Goal: Transaction & Acquisition: Purchase product/service

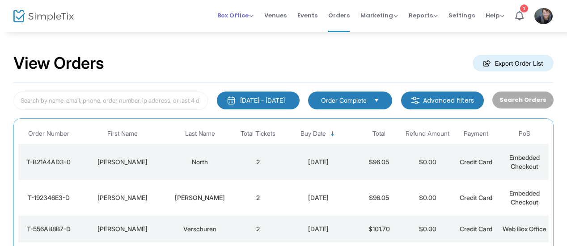
click at [233, 17] on span "Box Office" at bounding box center [235, 15] width 36 height 8
click at [244, 28] on li "Sell Tickets" at bounding box center [249, 29] width 64 height 17
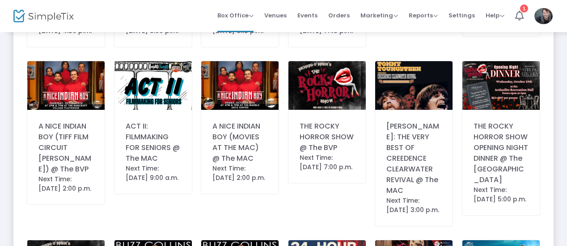
scroll to position [327, 0]
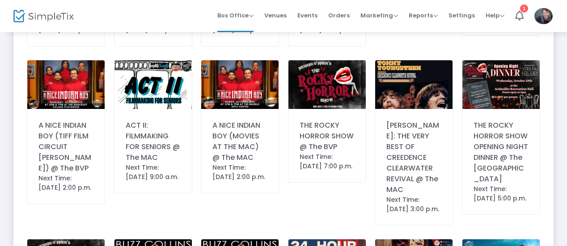
click at [336, 153] on div "Next Time: [DATE] 7:00 p.m." at bounding box center [327, 161] width 55 height 19
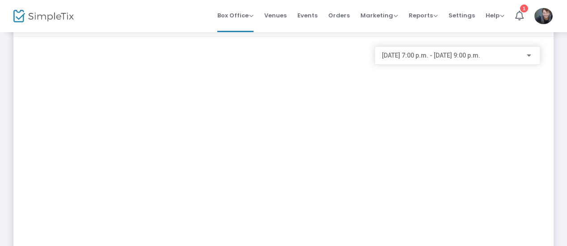
scroll to position [45, 0]
click at [418, 50] on div "[DATE] 7:00 p.m. - [DATE] 9:00 p.m." at bounding box center [457, 54] width 151 height 17
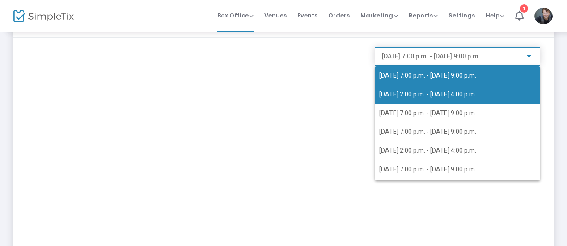
click at [420, 94] on span "[DATE] 2:00 p.m. - [DATE] 4:00 p.m." at bounding box center [427, 94] width 97 height 7
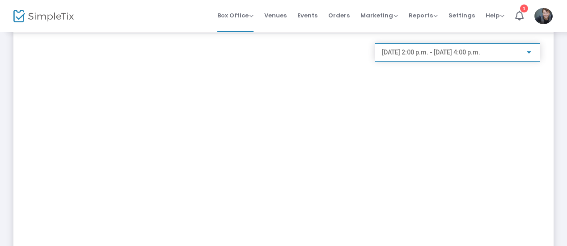
scroll to position [47, 0]
click at [404, 59] on div "[DATE] 2:00 p.m. - [DATE] 4:00 p.m." at bounding box center [457, 52] width 151 height 17
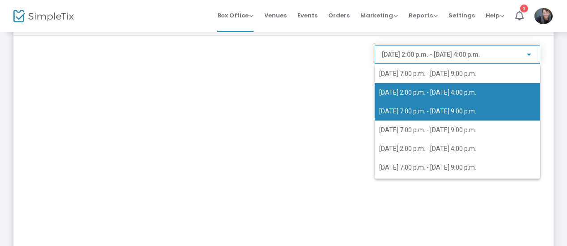
click at [407, 115] on span "[DATE] 7:00 p.m. - [DATE] 9:00 p.m." at bounding box center [427, 111] width 97 height 7
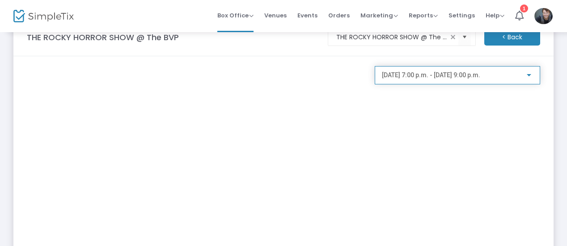
scroll to position [32, 0]
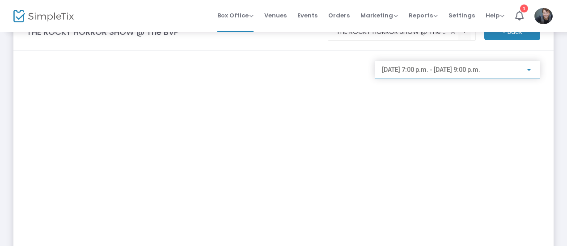
click at [411, 66] on div "[DATE] 7:00 p.m. - [DATE] 9:00 p.m." at bounding box center [457, 67] width 151 height 17
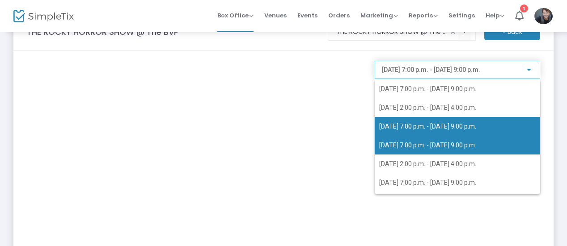
click at [408, 139] on span "[DATE] 7:00 p.m. - [DATE] 9:00 p.m." at bounding box center [457, 145] width 157 height 19
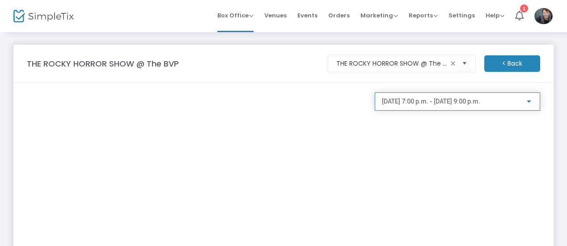
scroll to position [38, 0]
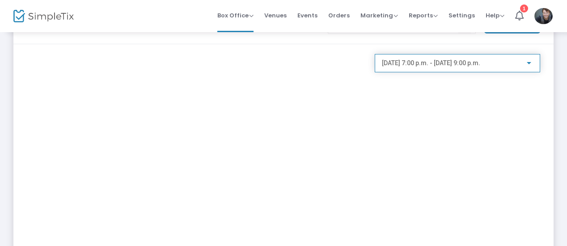
click at [437, 68] on div "[DATE] 7:00 p.m. - [DATE] 9:00 p.m." at bounding box center [457, 61] width 151 height 17
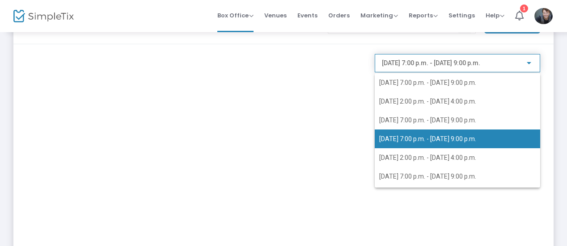
scroll to position [4, 0]
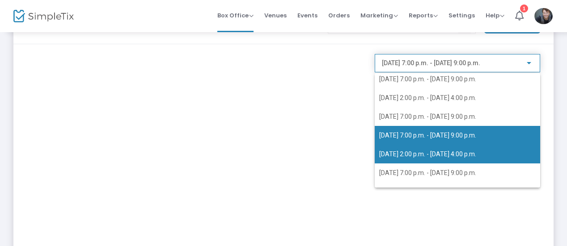
click at [431, 151] on span "[DATE] 2:00 p.m. - [DATE] 4:00 p.m." at bounding box center [427, 154] width 97 height 7
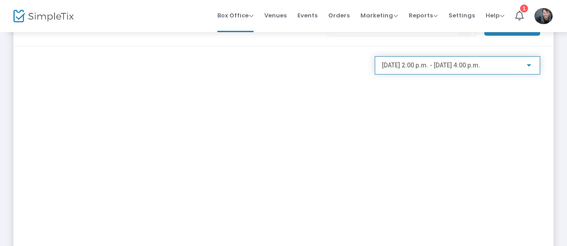
scroll to position [36, 0]
click at [411, 71] on div "[DATE] 2:00 p.m. - [DATE] 4:00 p.m." at bounding box center [457, 63] width 151 height 17
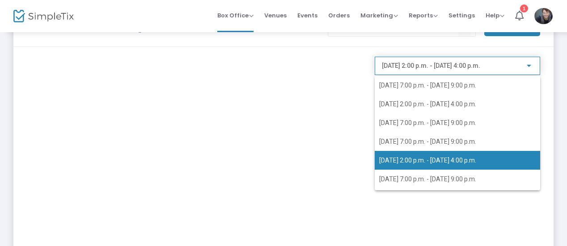
scroll to position [21, 0]
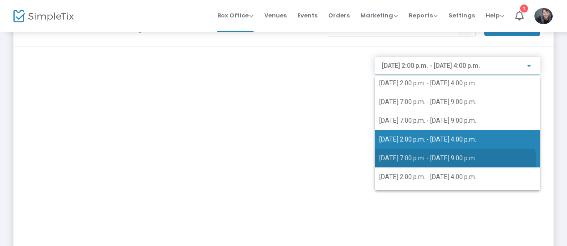
click at [409, 165] on span "[DATE] 7:00 p.m. - [DATE] 9:00 p.m." at bounding box center [457, 158] width 157 height 19
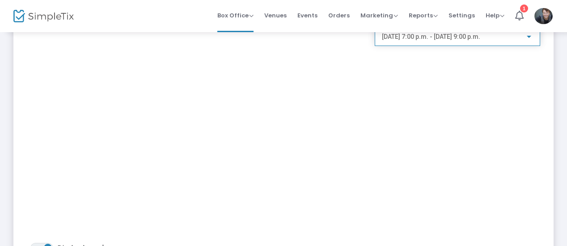
scroll to position [34, 0]
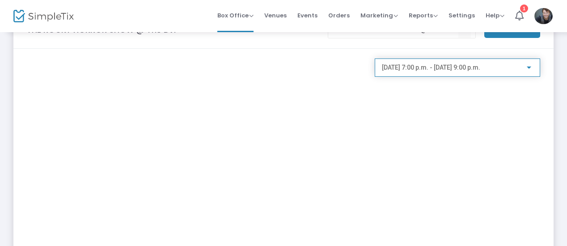
click at [402, 76] on div "[DATE] 7:00 p.m. - [DATE] 9:00 p.m." at bounding box center [457, 68] width 165 height 18
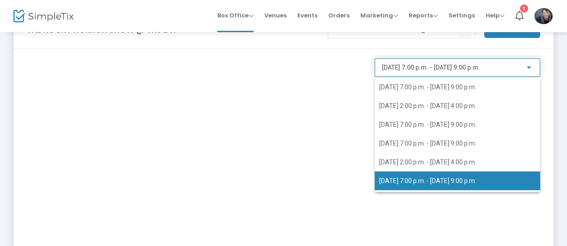
scroll to position [25, 0]
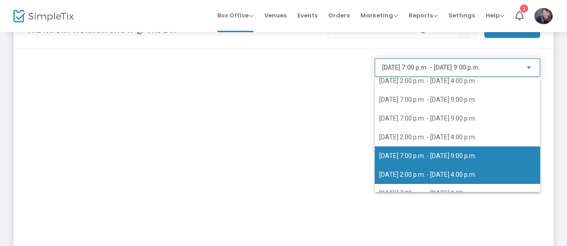
click at [396, 180] on span "[DATE] 2:00 p.m. - [DATE] 4:00 p.m." at bounding box center [457, 174] width 157 height 19
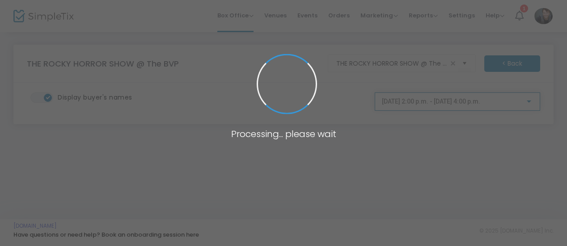
scroll to position [0, 0]
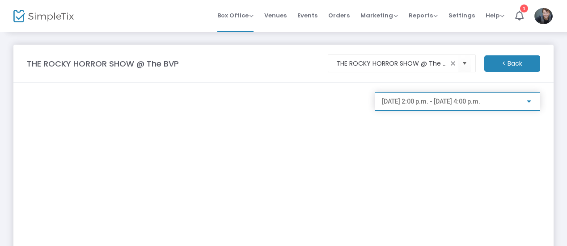
click at [413, 105] on span "[DATE] 2:00 p.m. - [DATE] 4:00 p.m." at bounding box center [431, 101] width 98 height 7
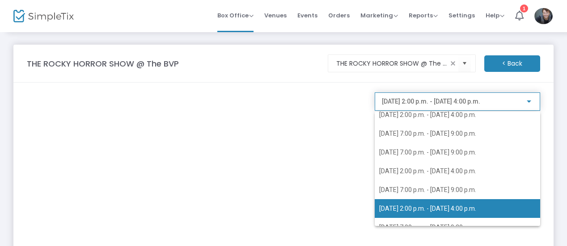
scroll to position [36, 0]
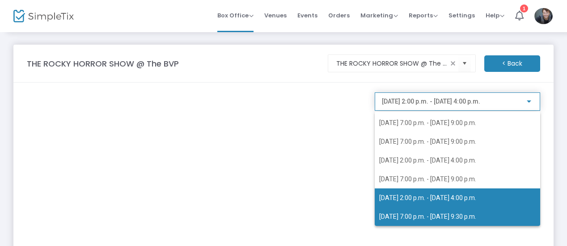
click at [405, 224] on span "[DATE] 7:00 p.m. - [DATE] 9:30 p.m." at bounding box center [457, 217] width 157 height 19
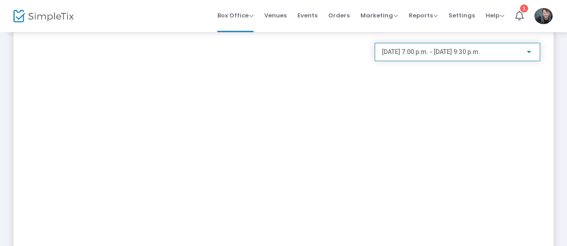
scroll to position [50, 0]
click at [240, 17] on span "Box Office" at bounding box center [235, 15] width 36 height 8
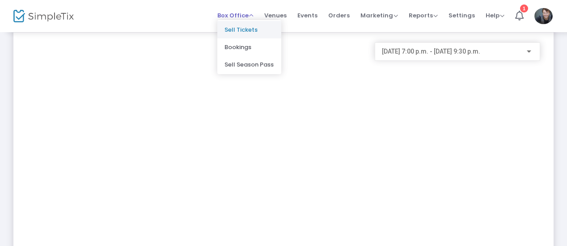
click at [244, 27] on li "Sell Tickets" at bounding box center [249, 29] width 64 height 17
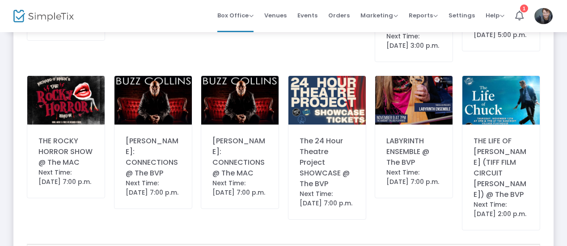
scroll to position [497, 0]
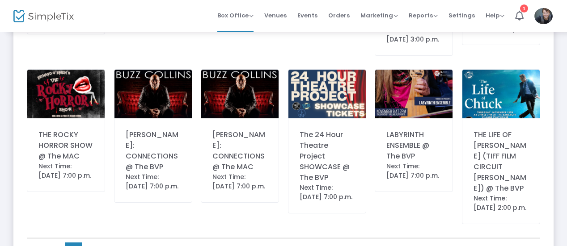
click at [64, 163] on div "Next Time: [DATE] 7:00 p.m." at bounding box center [65, 171] width 55 height 19
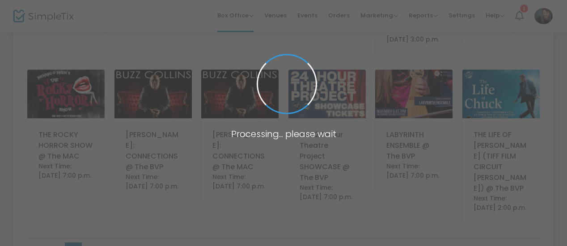
scroll to position [0, 0]
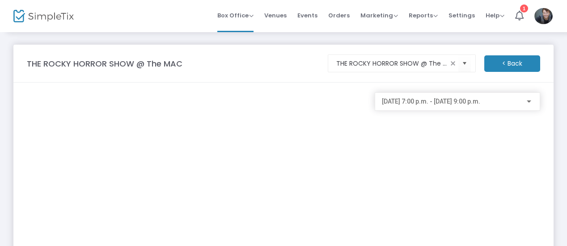
click at [546, 18] on img at bounding box center [543, 16] width 18 height 16
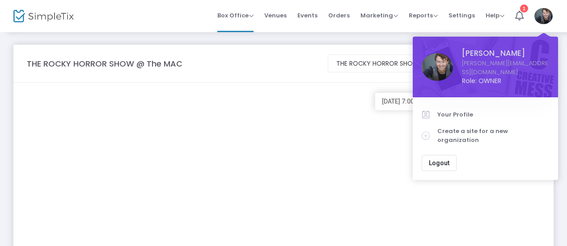
click at [444, 160] on span "Logout" at bounding box center [439, 163] width 21 height 7
